Goal: Check status: Check status

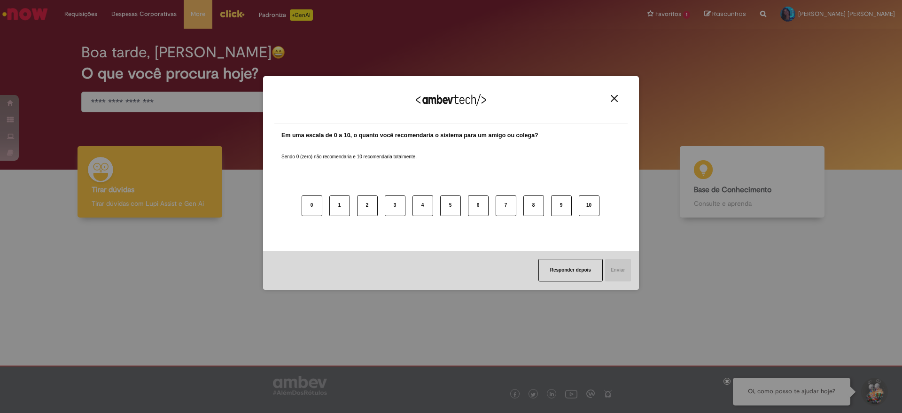
click at [617, 96] on img "Close" at bounding box center [614, 98] width 7 height 7
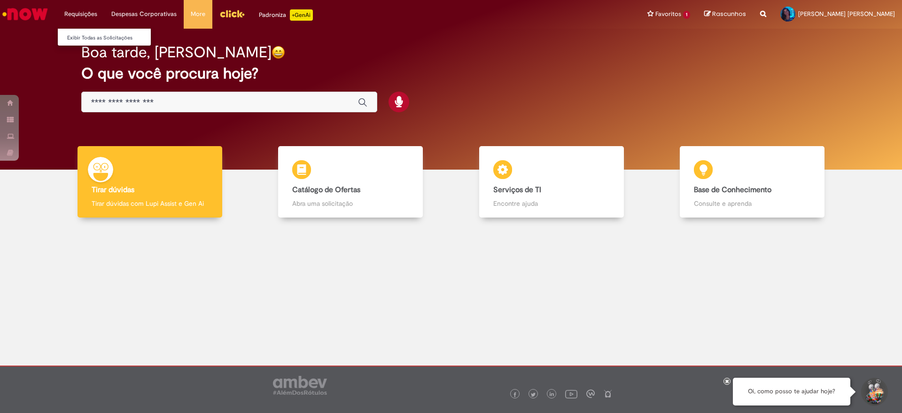
click at [75, 30] on ul "Exibir Todas as Solicitações" at bounding box center [104, 37] width 94 height 18
click at [77, 35] on link "Exibir Todas as Solicitações" at bounding box center [109, 38] width 103 height 10
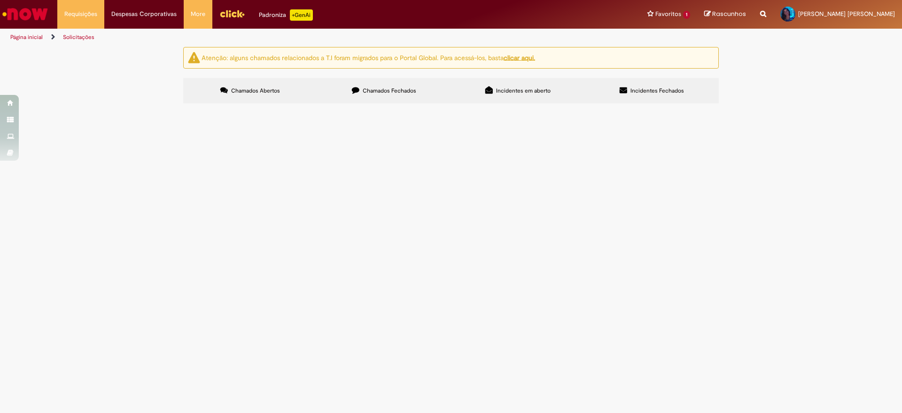
click at [370, 87] on span "Chamados Fechados" at bounding box center [390, 91] width 54 height 8
click at [0, 0] on span "Solicito pagamento referente aos meses de Julho e Agosto Contrato referente ao …" at bounding box center [0, 0] width 0 height 0
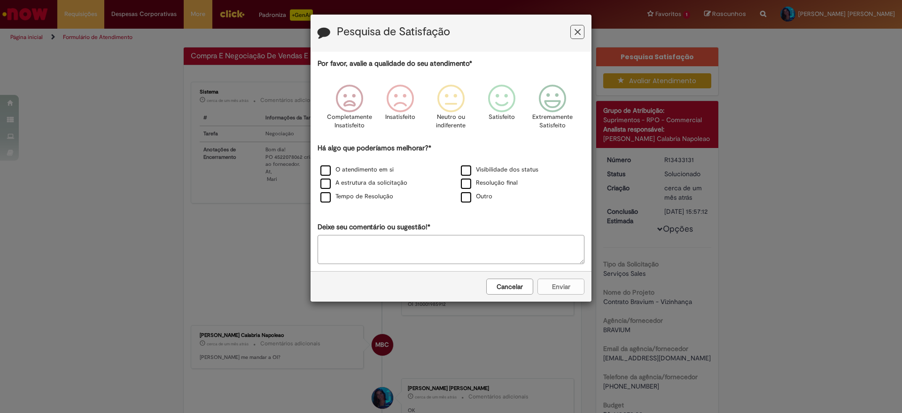
click at [573, 29] on button "Feedback" at bounding box center [578, 32] width 14 height 14
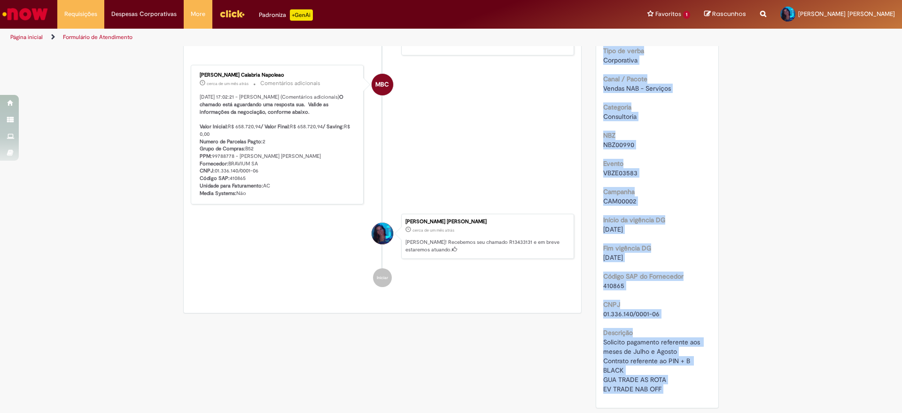
scroll to position [435, 0]
drag, startPoint x: 597, startPoint y: 190, endPoint x: 669, endPoint y: 395, distance: 217.8
click at [669, 395] on div "Número R13433131 Status Solucionado Criação cerca de um mês atrás cerca de um m…" at bounding box center [657, 68] width 123 height 680
copy div "Tipo da Solicitação Serviços Sales Nome do Projeto Contrato Bravium - Vizinhanç…"
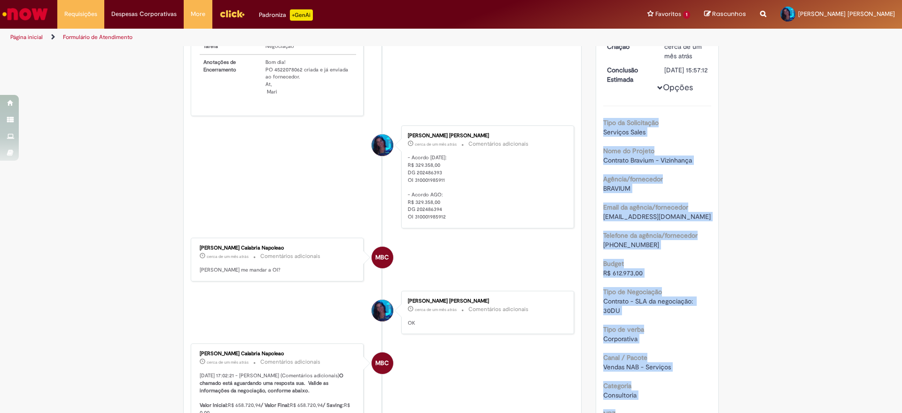
scroll to position [0, 0]
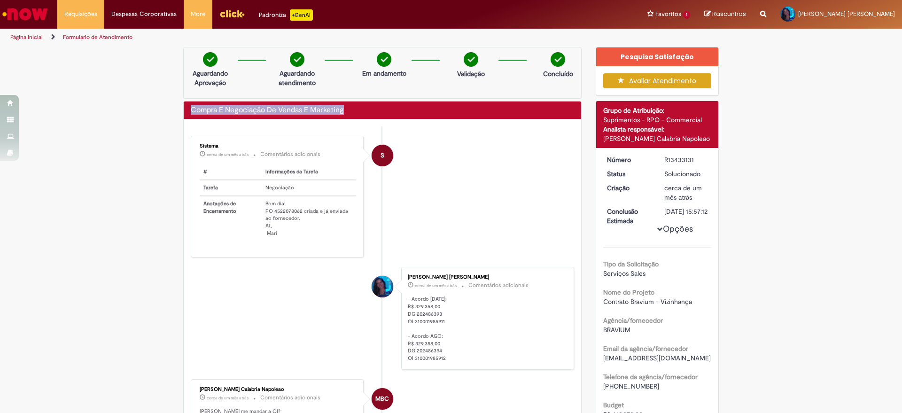
drag, startPoint x: 186, startPoint y: 109, endPoint x: 392, endPoint y: 107, distance: 206.8
click at [392, 107] on div "Compra E Negociação De Vendas E Marketing" at bounding box center [383, 111] width 398 height 18
copy h2 "Compra E Negociação De Vendas E Marketing"
